Goal: Communication & Community: Answer question/provide support

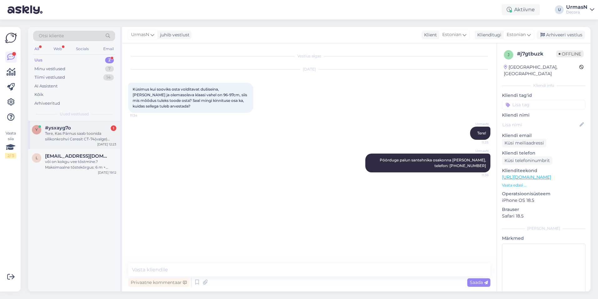
click at [85, 136] on div "Tere, Kas Pärnus saab toonida silikonkrohvi Ceresit CT-74(valge) antratsiithall…" at bounding box center [80, 136] width 71 height 11
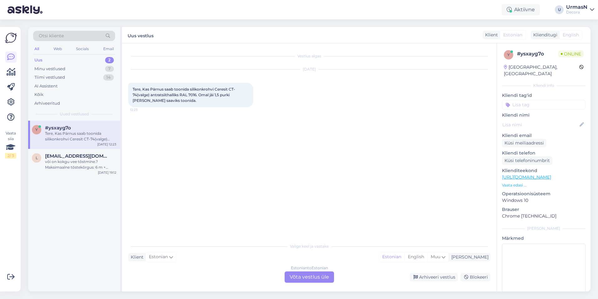
click at [304, 273] on div "Estonian to Estonian Võta vestlus üle" at bounding box center [309, 276] width 49 height 11
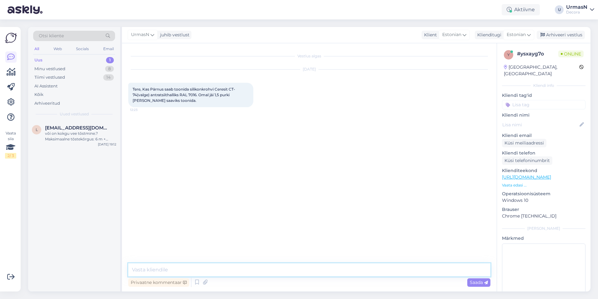
click at [165, 269] on textarea at bounding box center [309, 269] width 362 height 13
type textarea "Tere!"
click at [173, 272] on textarea at bounding box center [309, 269] width 362 height 13
click at [234, 269] on textarea "Kõige kindlam on otse [GEOGRAPHIC_DATA] Decora" at bounding box center [309, 269] width 362 height 13
paste textarea "5385 9311"
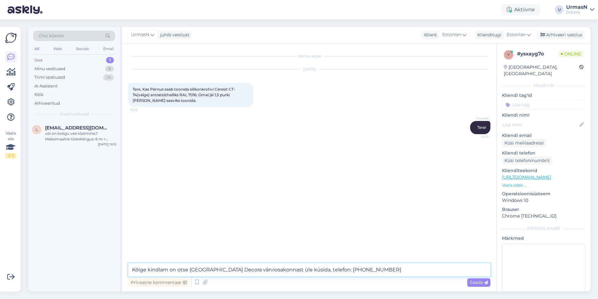
type textarea "Kõige kindlam on otse [GEOGRAPHIC_DATA] Decora värviosakonnast üle küsida, tele…"
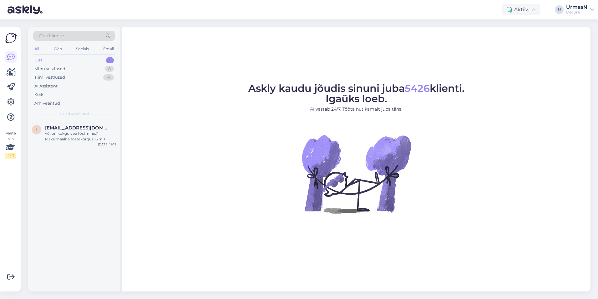
click at [52, 59] on div "Uus 1" at bounding box center [74, 60] width 82 height 9
click at [50, 69] on div "Minu vestlused" at bounding box center [49, 69] width 31 height 6
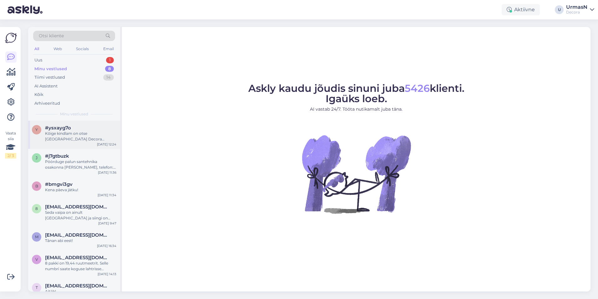
click at [66, 129] on span "#ysxayg7o" at bounding box center [58, 128] width 26 height 6
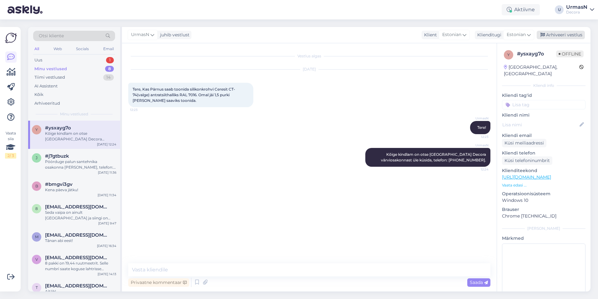
click at [565, 34] on div "Arhiveeri vestlus" at bounding box center [561, 35] width 48 height 8
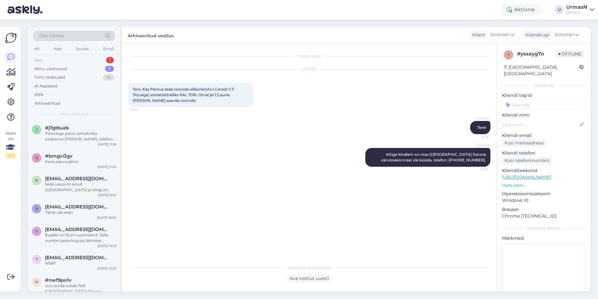
click at [85, 57] on div "Uus 1" at bounding box center [74, 60] width 82 height 9
